Goal: Task Accomplishment & Management: Complete application form

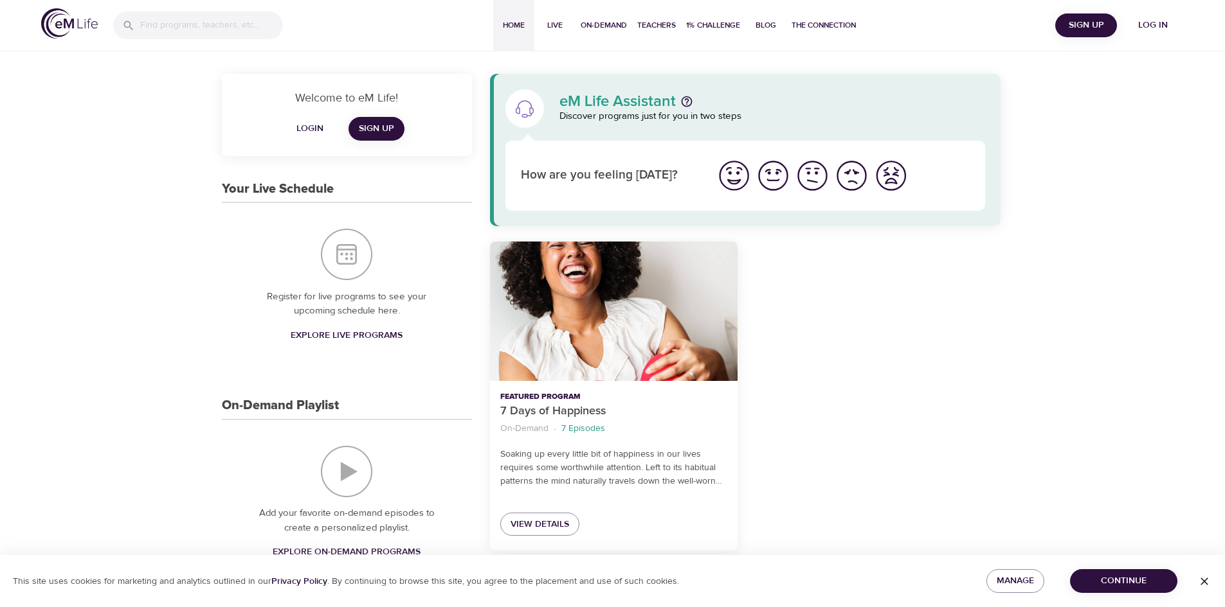
click at [1169, 26] on span "Log in" at bounding box center [1152, 25] width 51 height 16
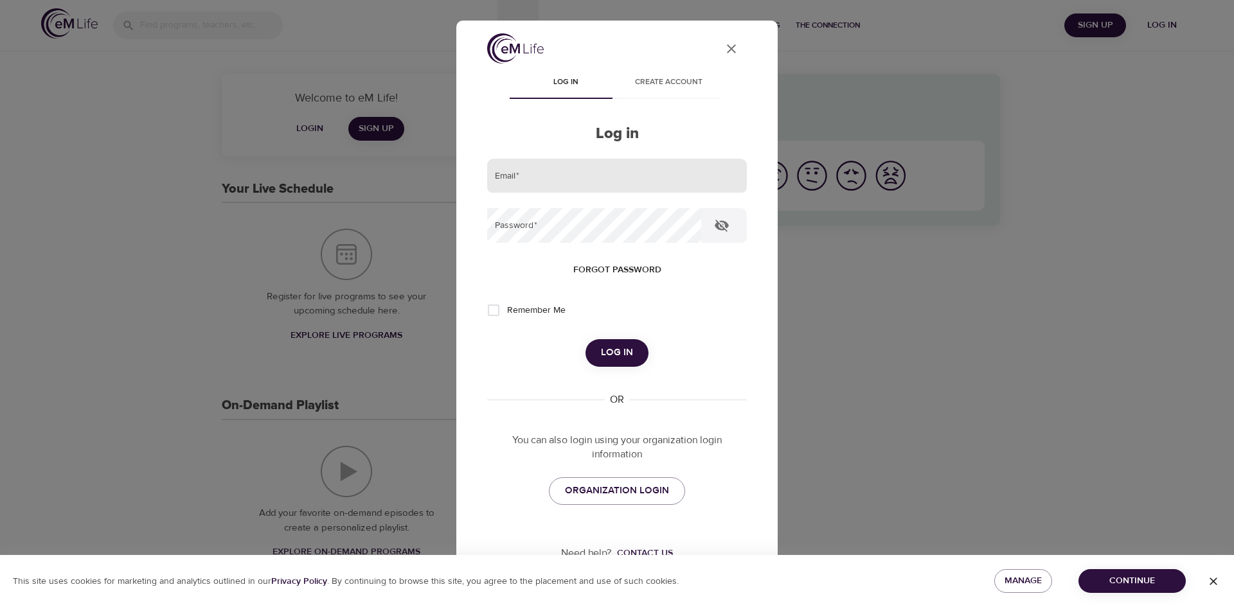
click at [595, 184] on input "email" at bounding box center [617, 176] width 260 height 35
type input "[PERSON_NAME][EMAIL_ADDRESS][DOMAIN_NAME]"
click at [730, 312] on div "Remember Me" at bounding box center [617, 310] width 260 height 27
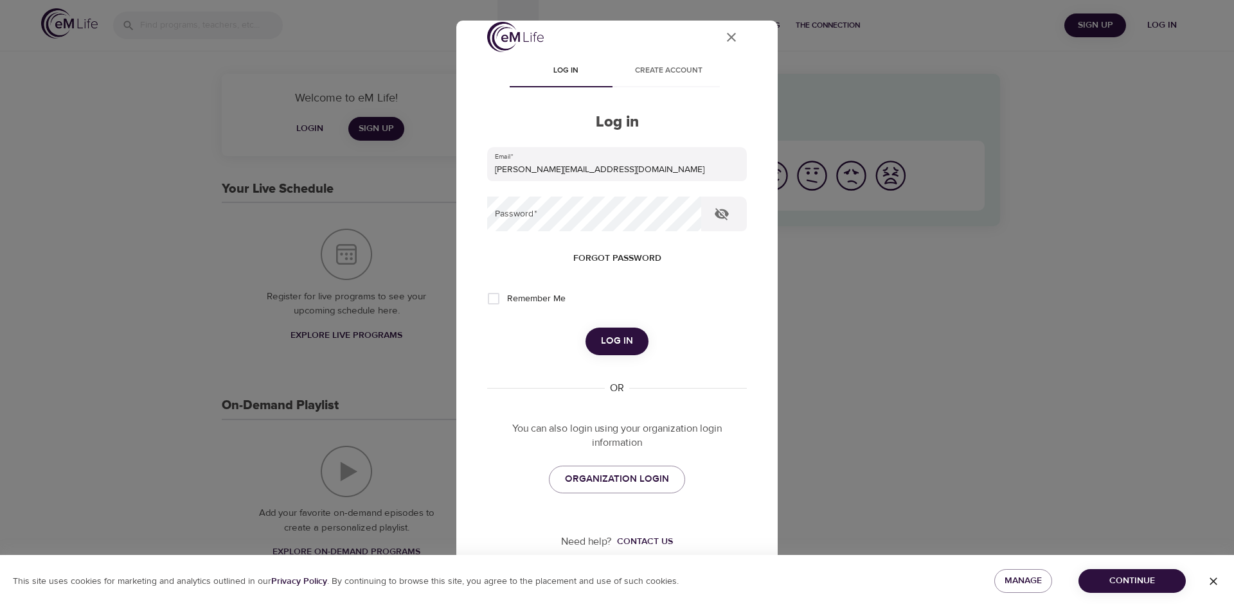
scroll to position [15, 0]
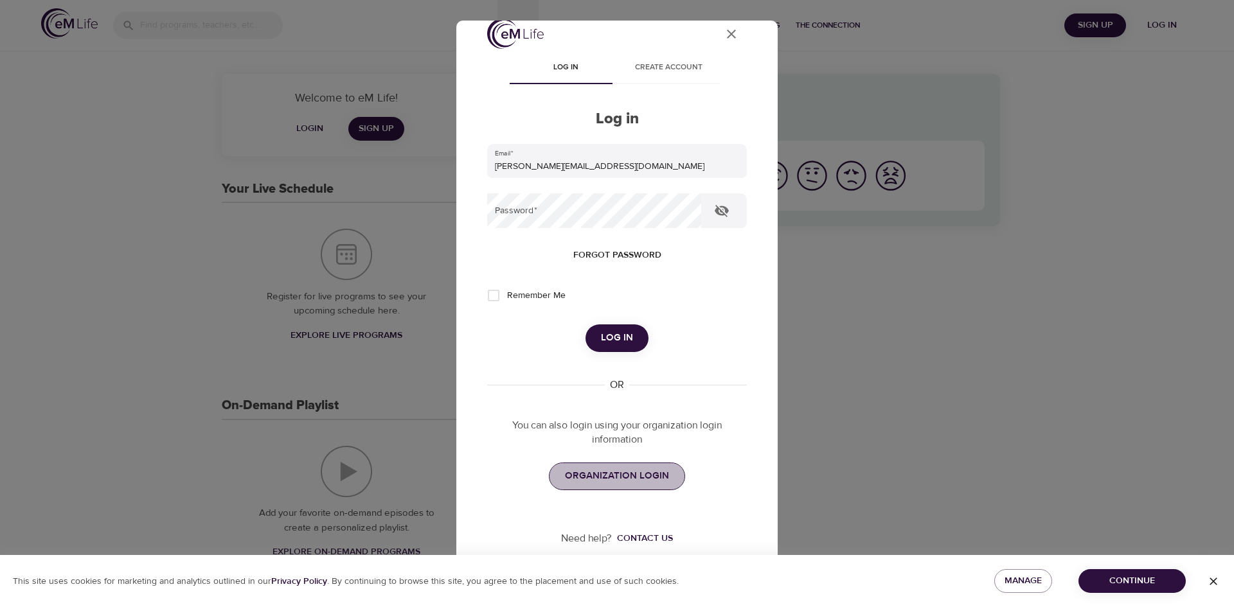
click at [615, 471] on span "ORGANIZATION LOGIN" at bounding box center [617, 476] width 104 height 17
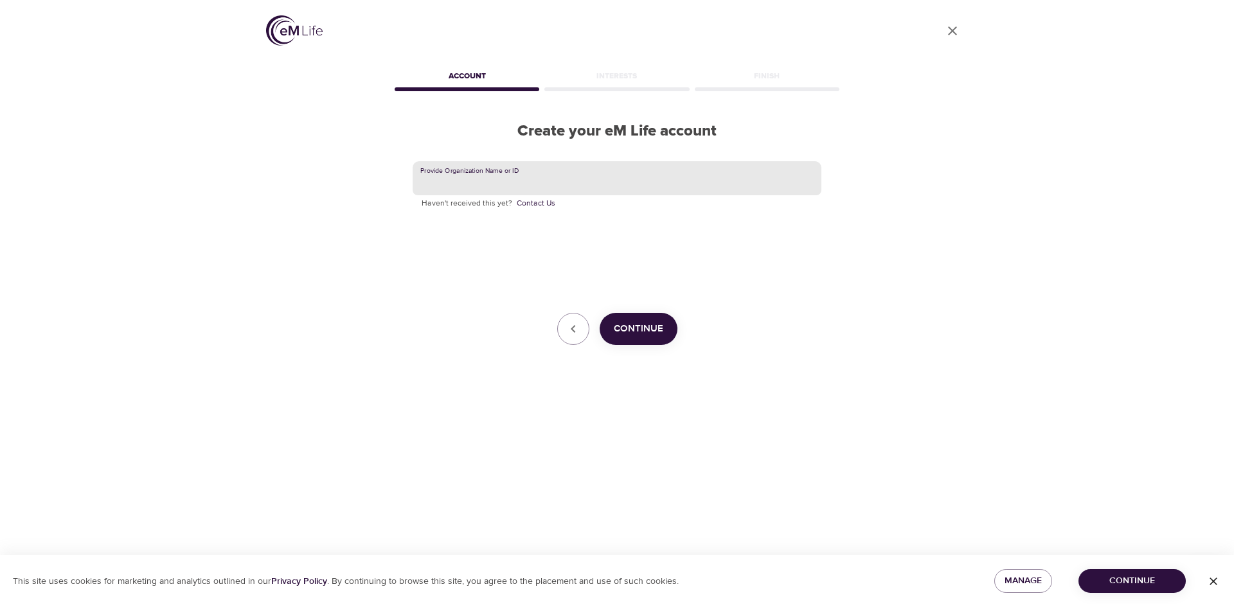
click at [645, 173] on input "text" at bounding box center [617, 178] width 409 height 35
click at [654, 332] on span "Continue" at bounding box center [638, 329] width 49 height 17
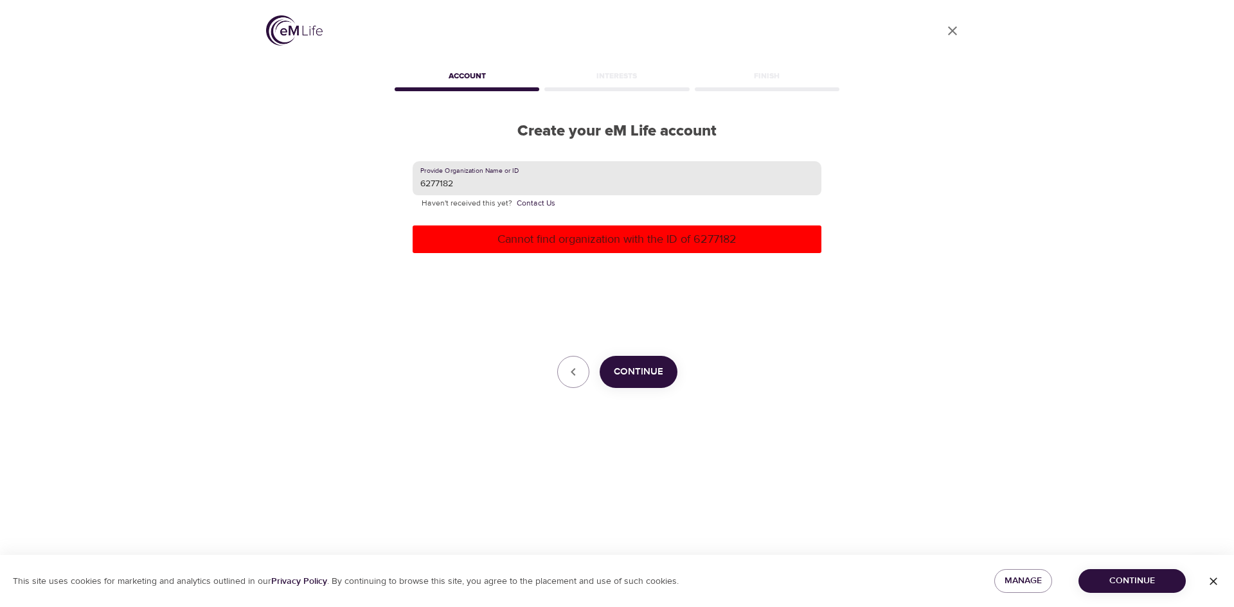
click at [523, 179] on input "6277182" at bounding box center [617, 178] width 409 height 35
type input "6"
click at [572, 375] on icon "button" at bounding box center [573, 371] width 15 height 15
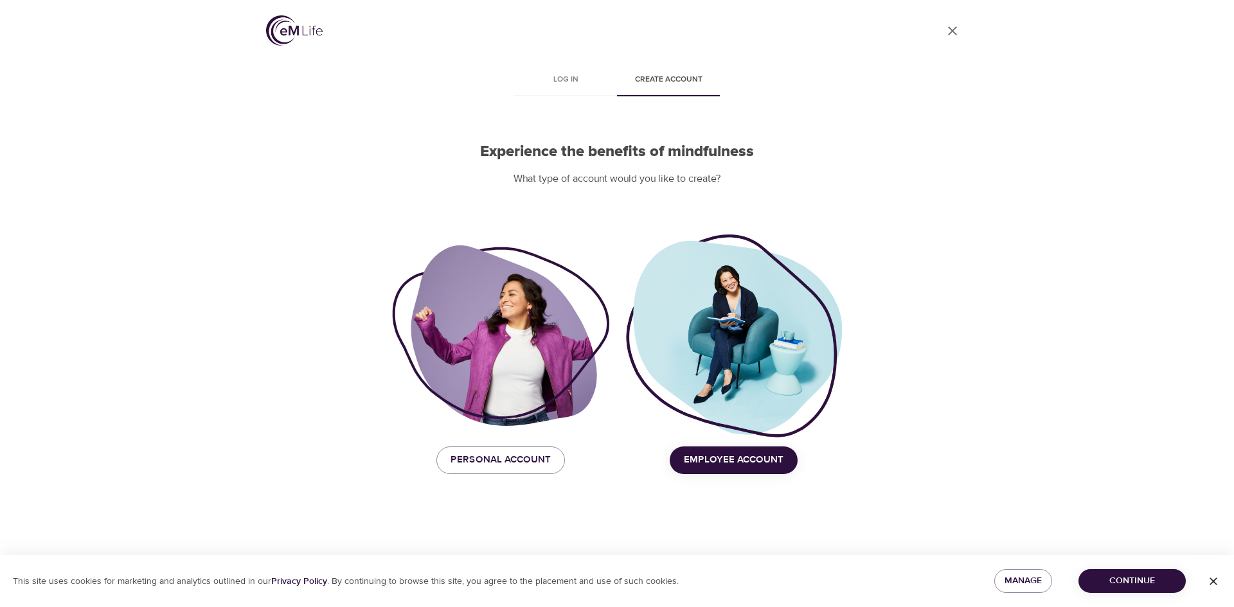
click at [467, 357] on div at bounding box center [500, 336] width 217 height 181
click at [530, 458] on span "Personal Account" at bounding box center [501, 460] width 100 height 17
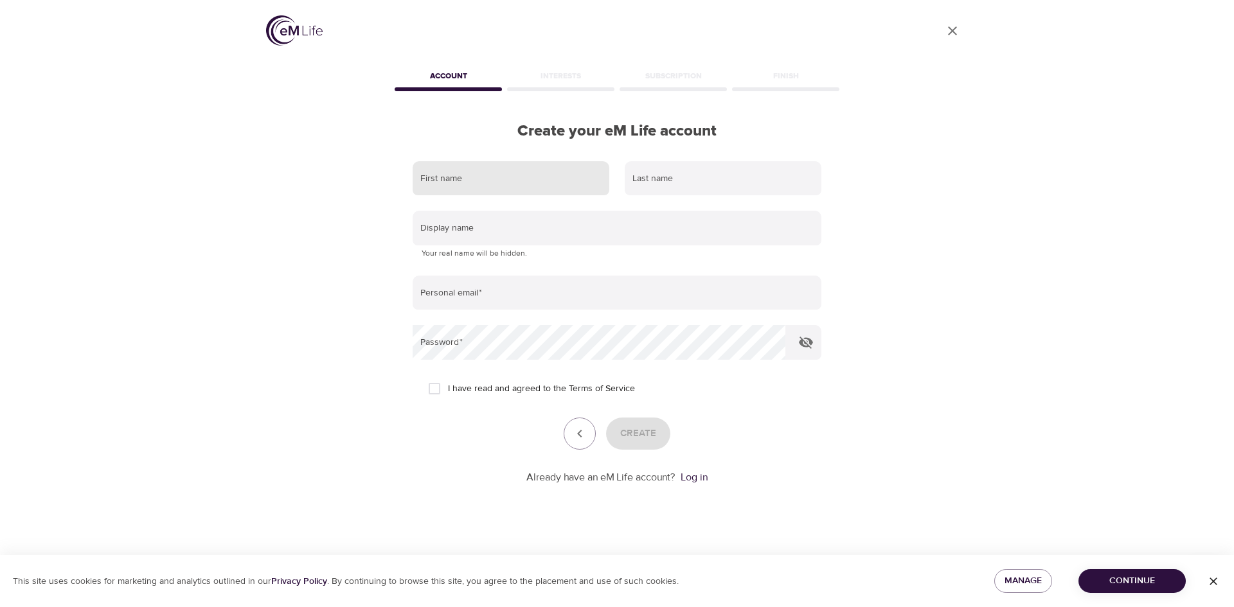
click at [566, 179] on input "text" at bounding box center [511, 178] width 197 height 35
click at [933, 187] on div "User Profile Account Interests Subscription Finish Create your eM Life account …" at bounding box center [617, 303] width 733 height 607
